Goal: Information Seeking & Learning: Learn about a topic

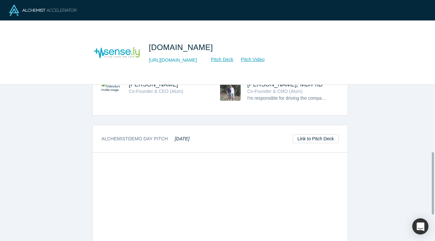
scroll to position [168, 0]
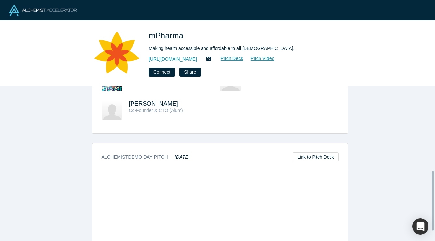
scroll to position [248, 0]
